Goal: Task Accomplishment & Management: Manage account settings

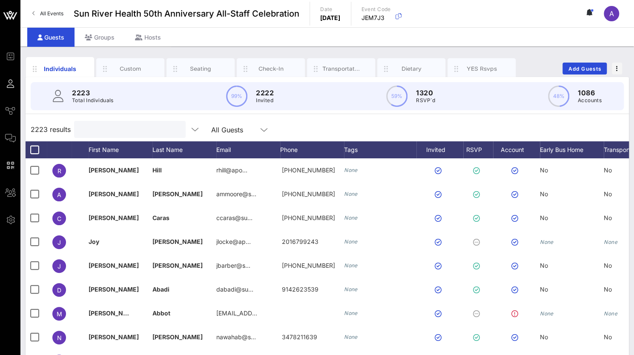
click at [106, 127] on input "text" at bounding box center [129, 129] width 100 height 11
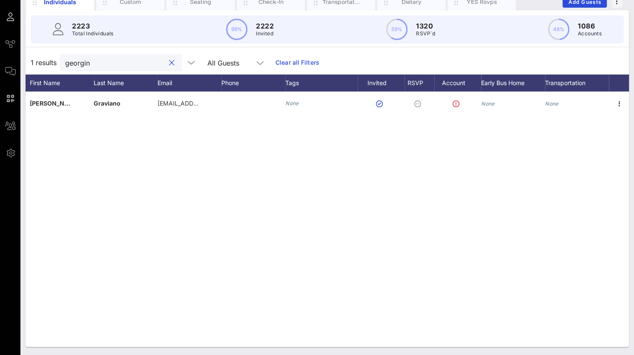
scroll to position [0, 60]
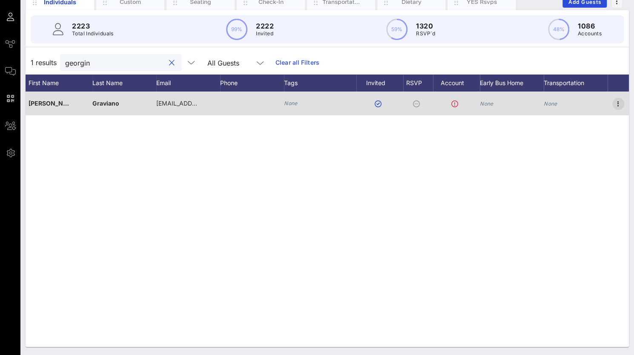
type input "georgin"
click at [618, 99] on icon "button" at bounding box center [618, 104] width 10 height 10
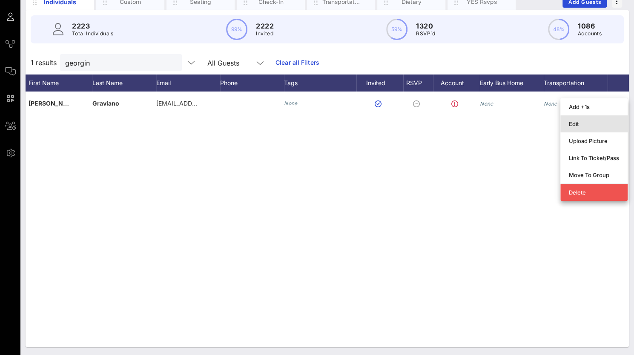
click at [570, 125] on div "Edit" at bounding box center [594, 124] width 50 height 7
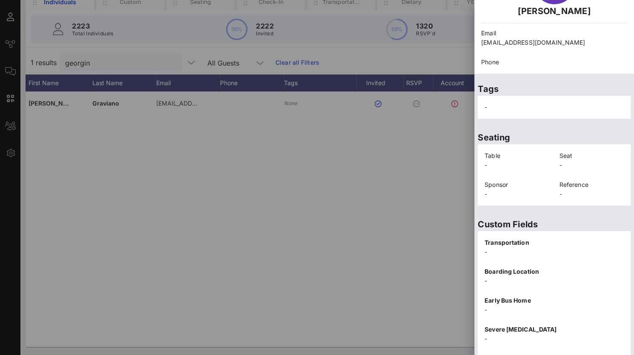
scroll to position [172, 0]
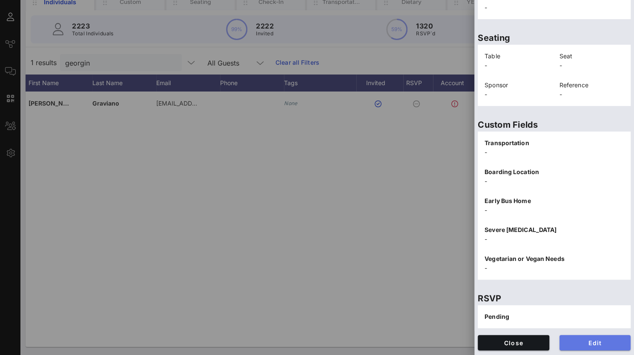
click at [593, 342] on span "Edit" at bounding box center [596, 342] width 58 height 7
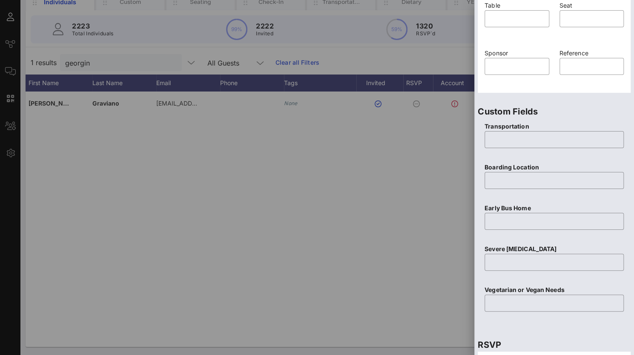
scroll to position [333, 0]
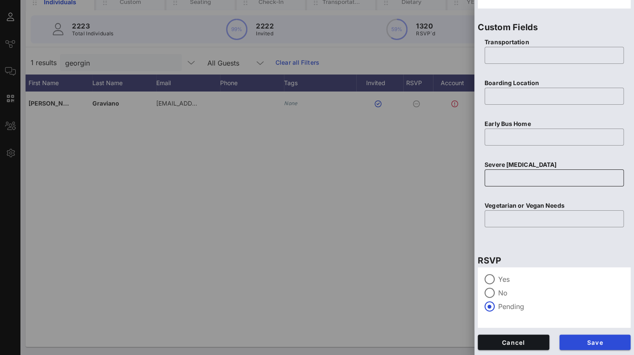
click at [506, 170] on div at bounding box center [554, 178] width 129 height 17
type input "None"
click at [506, 218] on input "text" at bounding box center [554, 219] width 129 height 14
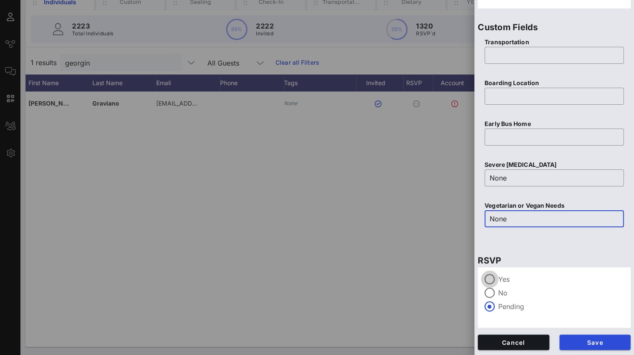
type input "None"
click at [492, 276] on div at bounding box center [490, 279] width 14 height 14
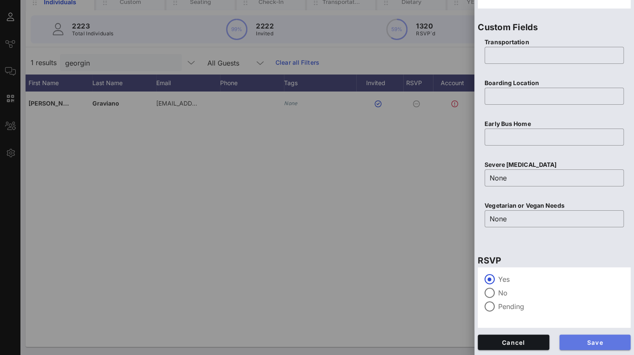
click at [581, 340] on span "Save" at bounding box center [596, 342] width 58 height 7
